Goal: Task Accomplishment & Management: Complete application form

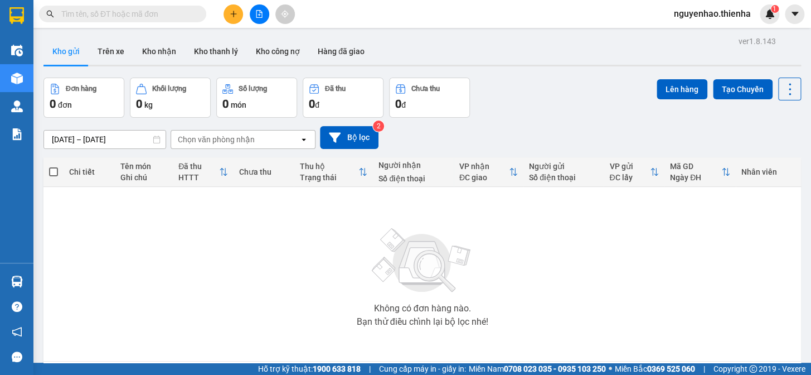
click at [231, 22] on button at bounding box center [234, 14] width 20 height 20
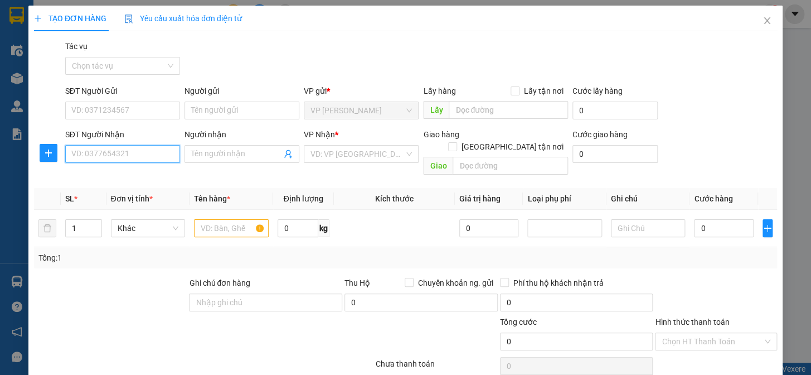
click at [125, 151] on input "SĐT Người Nhận" at bounding box center [122, 154] width 115 height 18
click at [106, 109] on input "SĐT Người Gửi" at bounding box center [122, 111] width 115 height 18
type input "0913517119"
click at [127, 157] on input "SĐT Người Nhận" at bounding box center [122, 154] width 115 height 18
type input "0358749789"
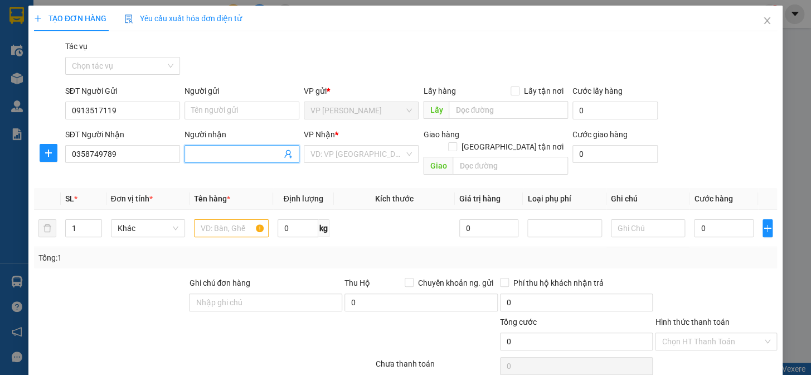
click at [212, 156] on input "Người nhận" at bounding box center [236, 154] width 90 height 12
type input "k"
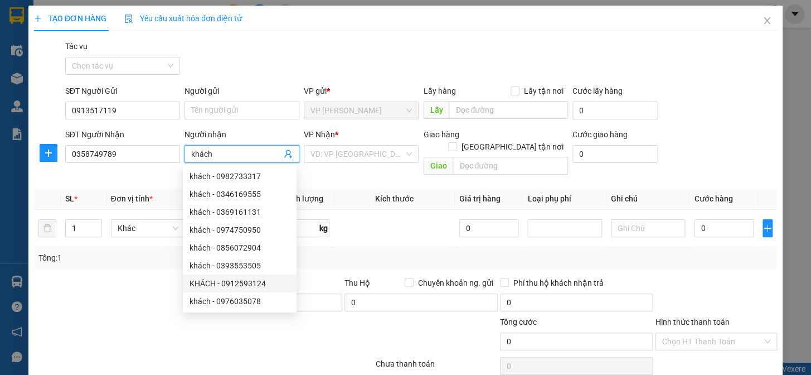
type input "khákh"
click at [273, 355] on div at bounding box center [204, 366] width 342 height 22
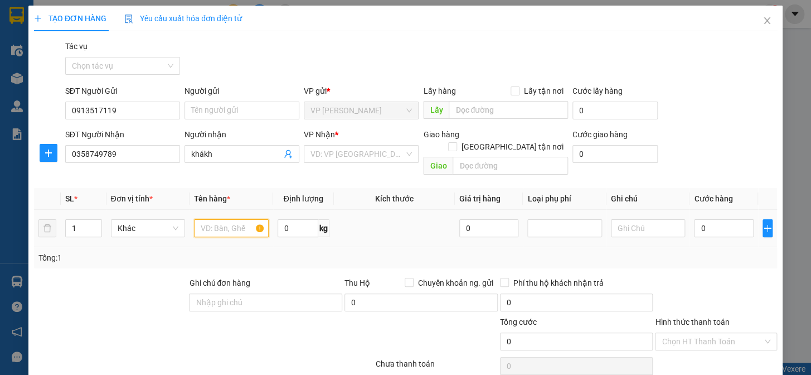
click at [227, 219] on input "text" at bounding box center [231, 228] width 75 height 18
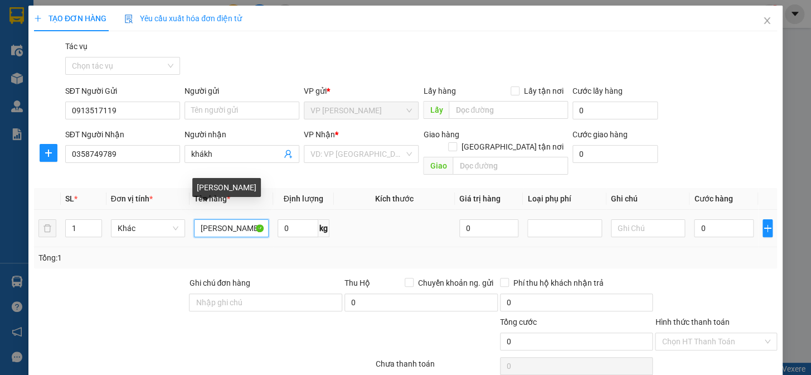
click at [240, 219] on input "m đàmáy" at bounding box center [231, 228] width 75 height 18
type input "máy đầm"
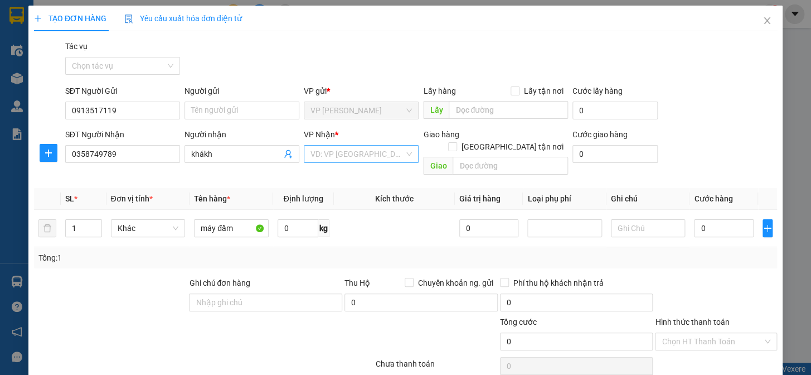
click at [379, 151] on input "search" at bounding box center [358, 154] width 94 height 17
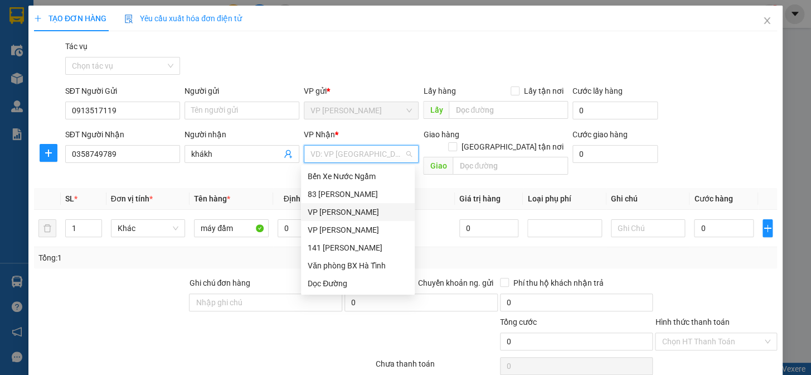
click at [347, 212] on div "VP Hà Tĩnh" at bounding box center [358, 212] width 100 height 12
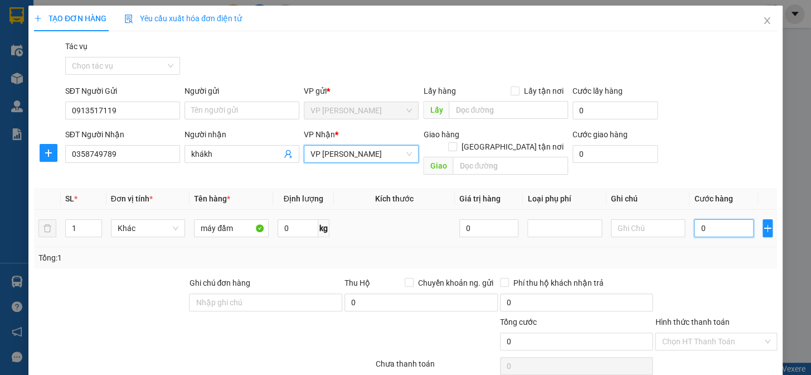
click at [694, 219] on input "0" at bounding box center [723, 228] width 59 height 18
type input "7"
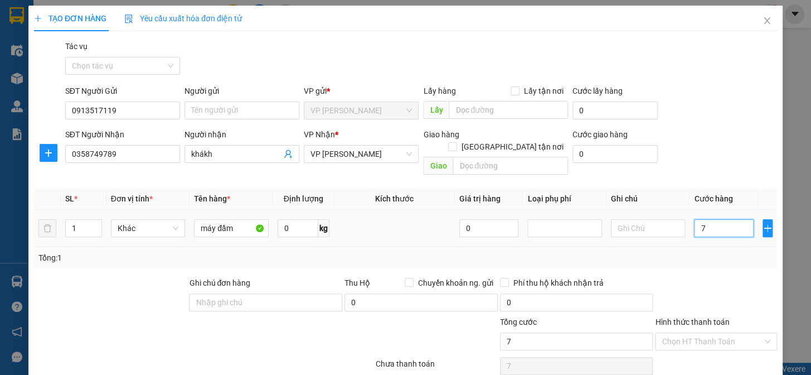
type input "0"
click at [694, 219] on input "0" at bounding box center [723, 228] width 59 height 18
type input "10"
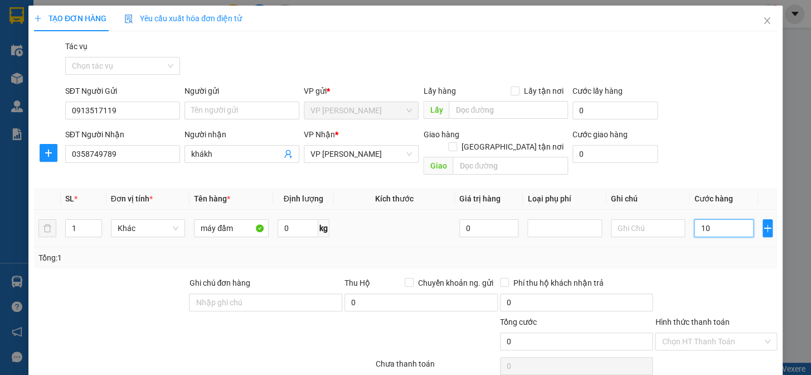
type input "10"
type input "100"
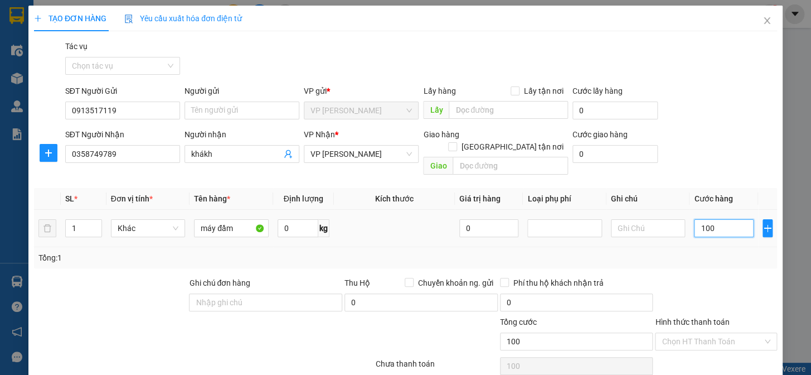
type input "1.000"
type input "10.000"
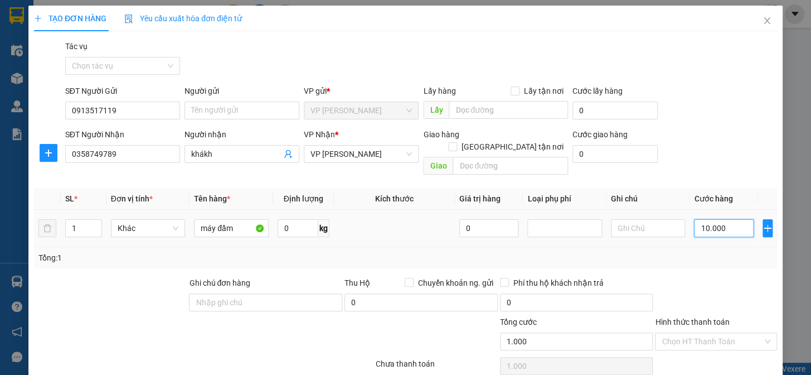
type input "10.000"
type input "100.000"
type input "1.000.000"
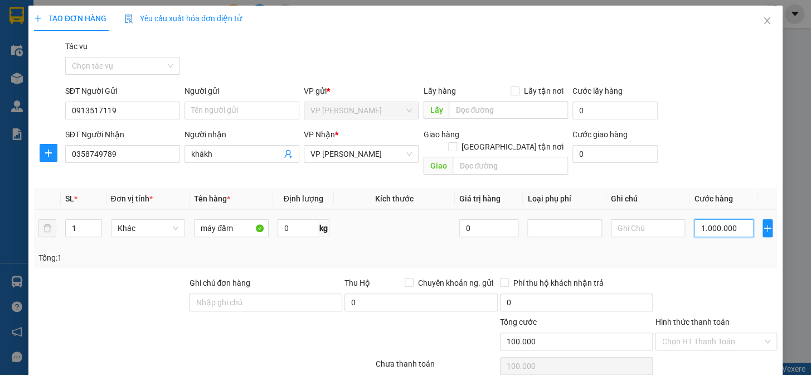
type input "1.000.000"
type input "100.000"
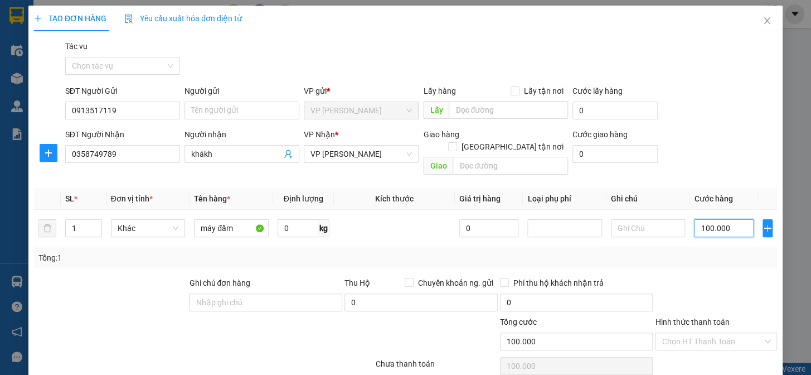
type input "100.000"
click at [694, 277] on div at bounding box center [716, 296] width 124 height 39
click at [500, 293] on input "0" at bounding box center [576, 302] width 153 height 18
type input "0"
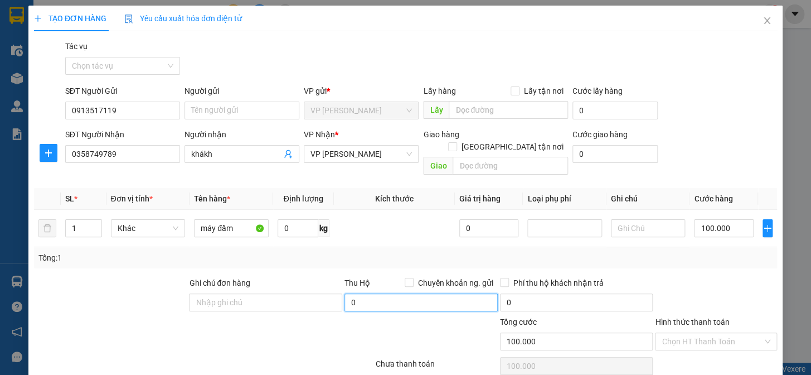
click at [345, 293] on input "0" at bounding box center [421, 302] width 153 height 18
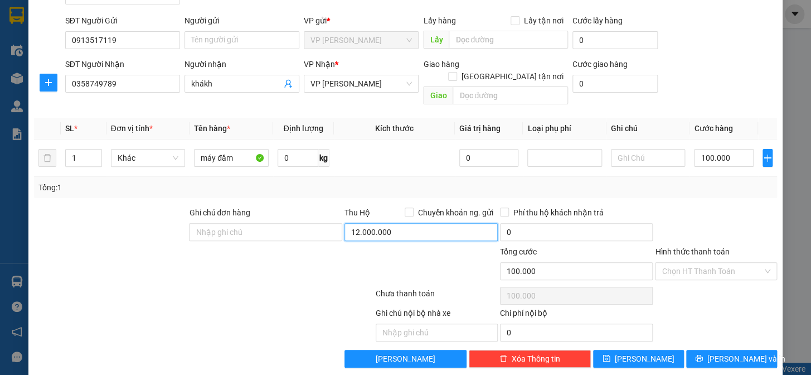
scroll to position [72, 0]
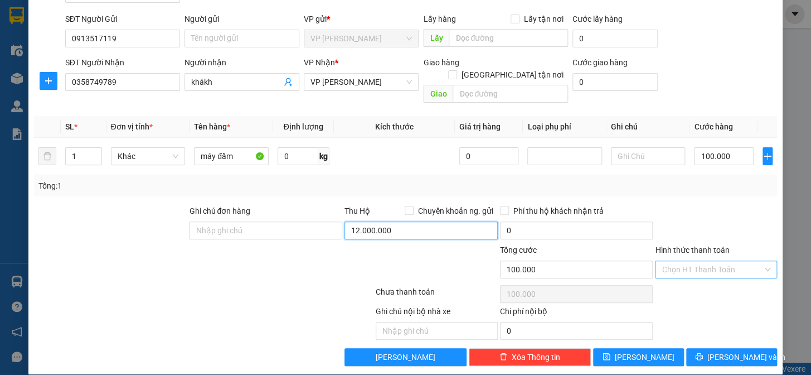
type input "12.000.000"
click at [692, 261] on input "Hình thức thanh toán" at bounding box center [712, 269] width 101 height 17
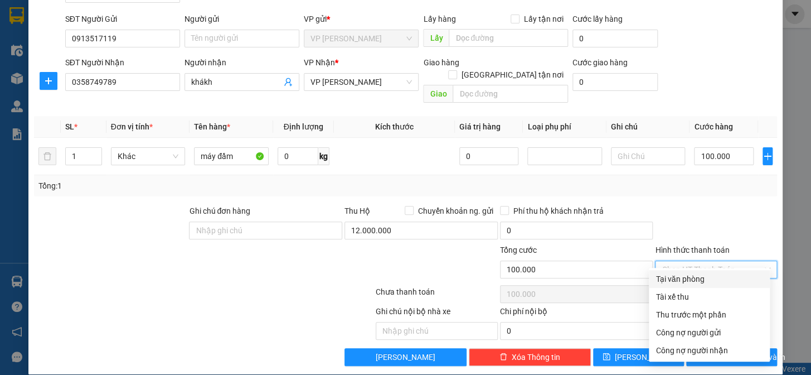
click at [681, 276] on div "Tại văn phòng" at bounding box center [710, 279] width 108 height 12
type input "0"
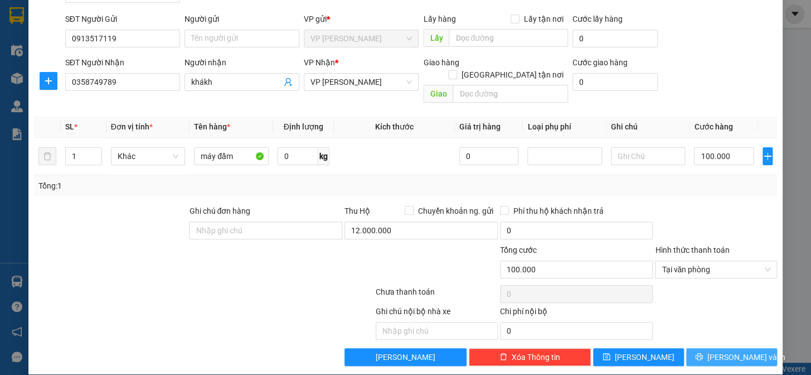
click at [703, 353] on icon "printer" at bounding box center [698, 356] width 7 height 7
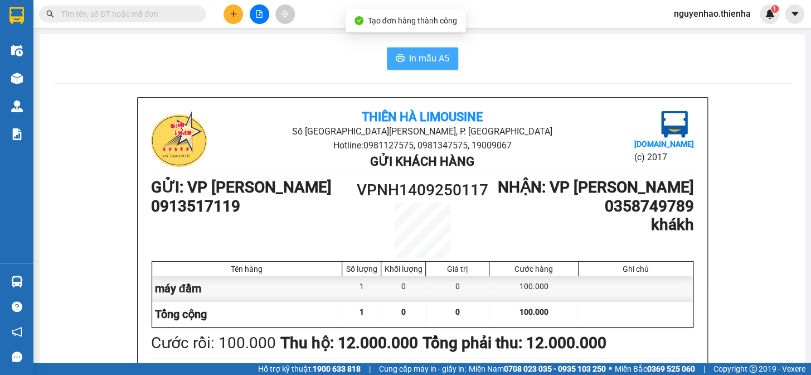
click at [412, 61] on span "In mẫu A5" at bounding box center [429, 58] width 40 height 14
